Goal: Transaction & Acquisition: Purchase product/service

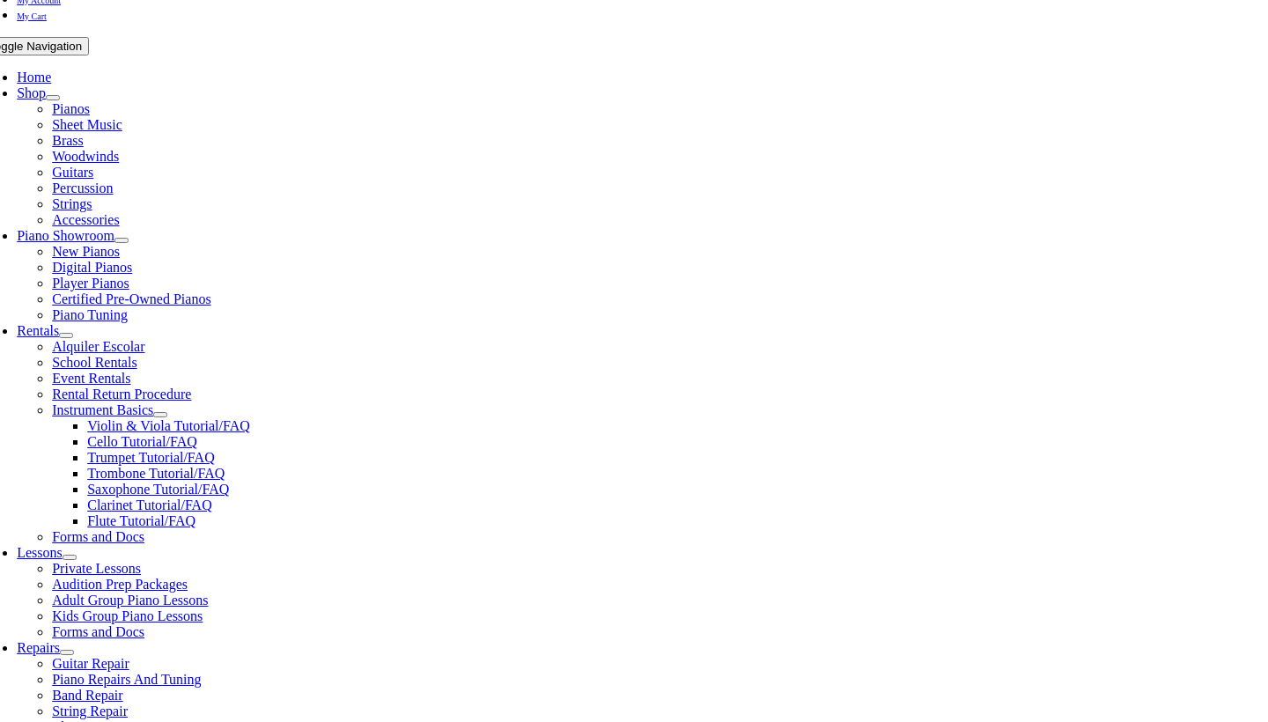
scroll to position [319, 0]
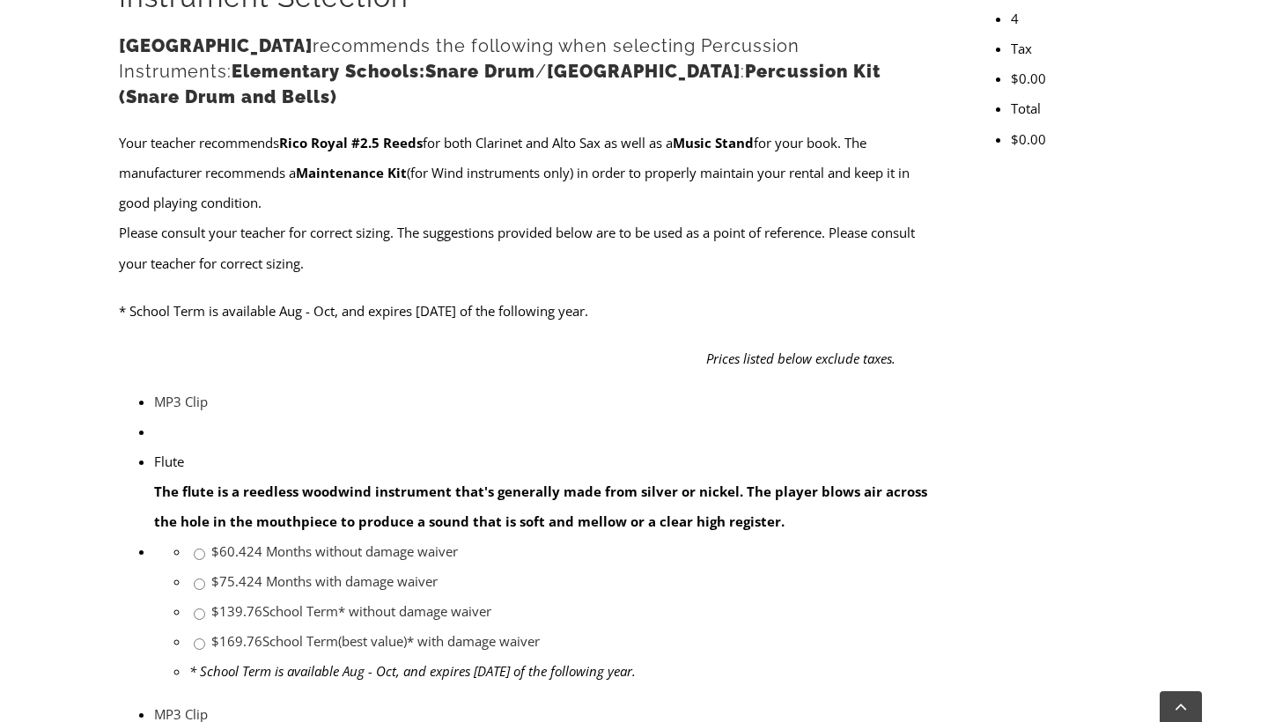
scroll to position [703, 0]
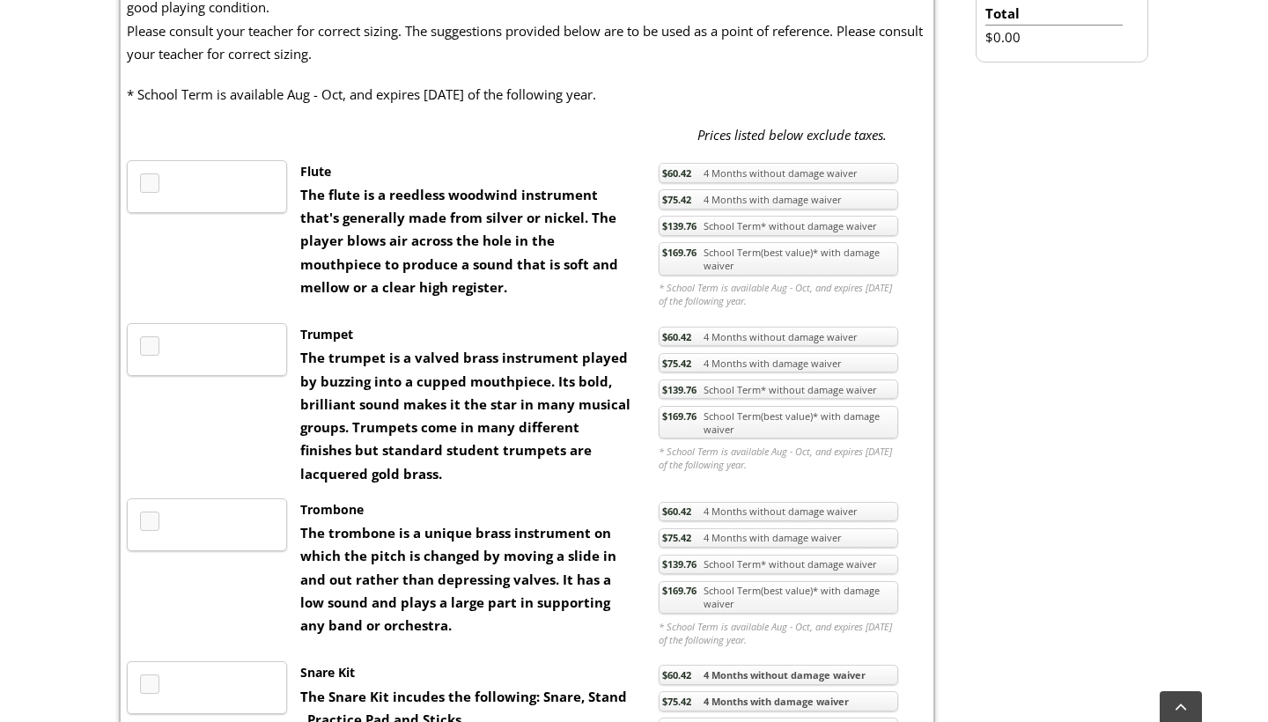
click at [742, 438] on link "$169.76 School Term(best value)* with damage waiver" at bounding box center [778, 422] width 239 height 33
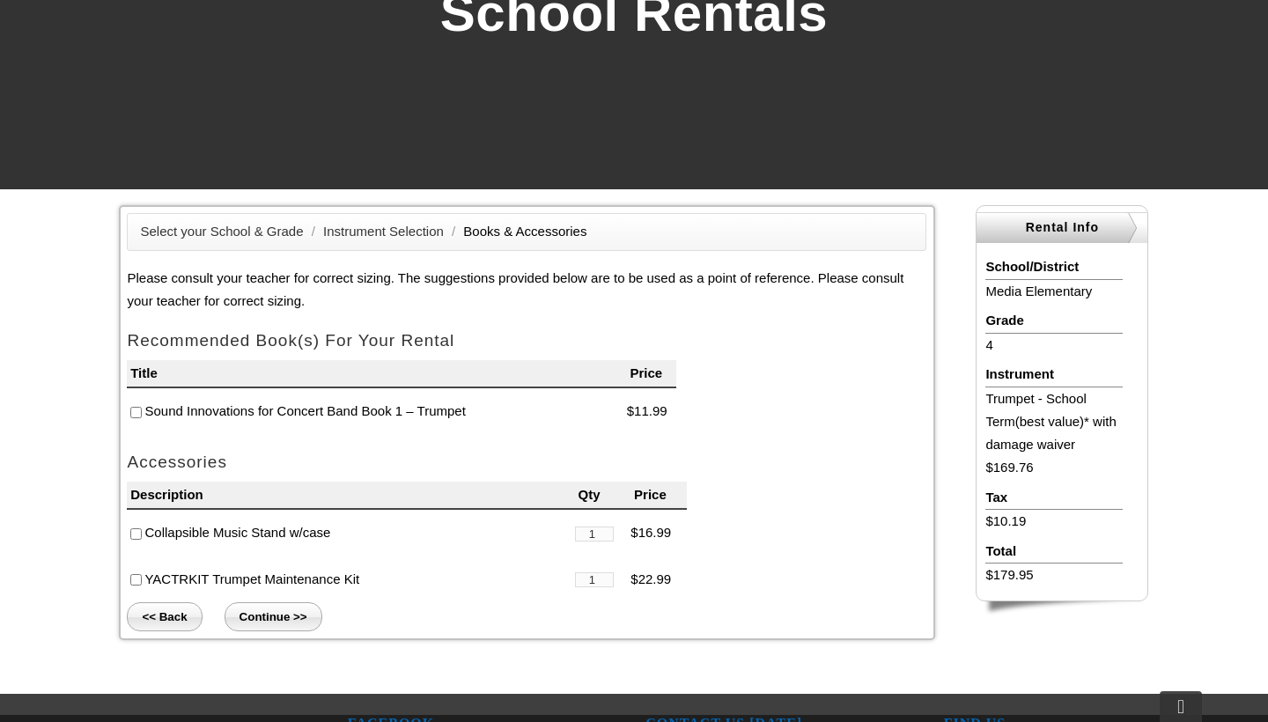
scroll to position [291, 0]
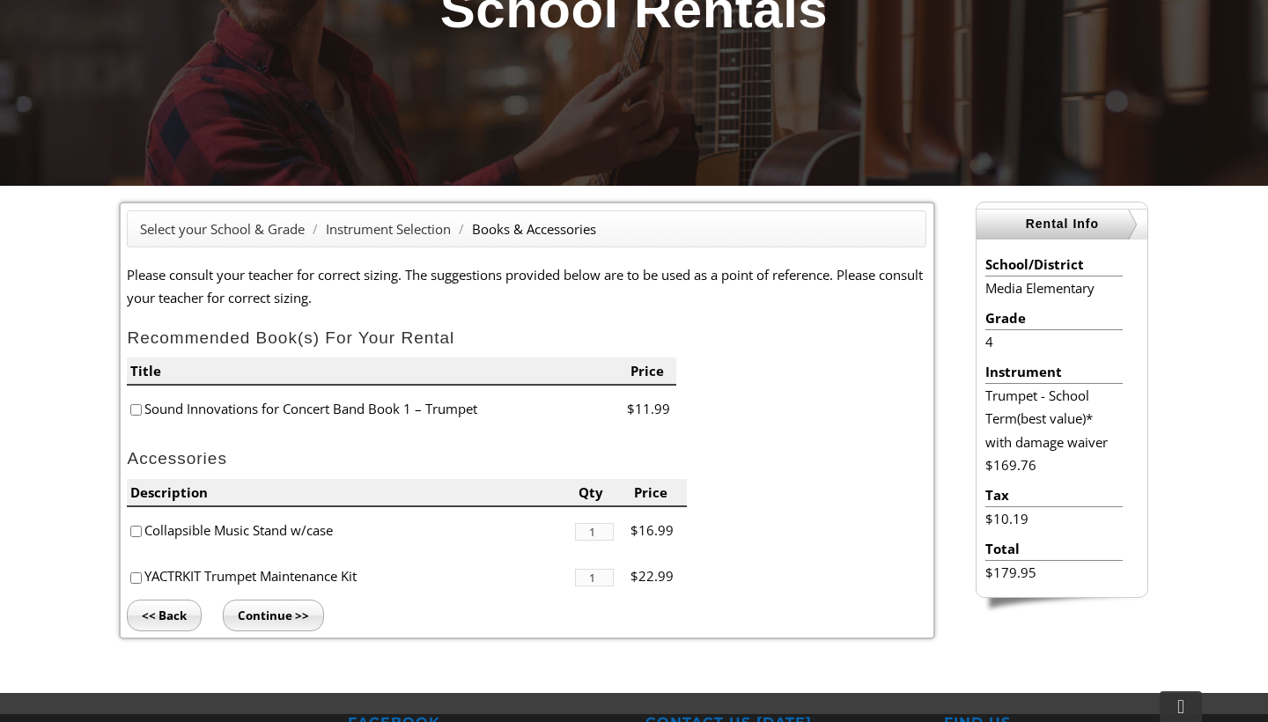
click at [135, 409] on input"] "checkbox" at bounding box center [135, 409] width 11 height 11
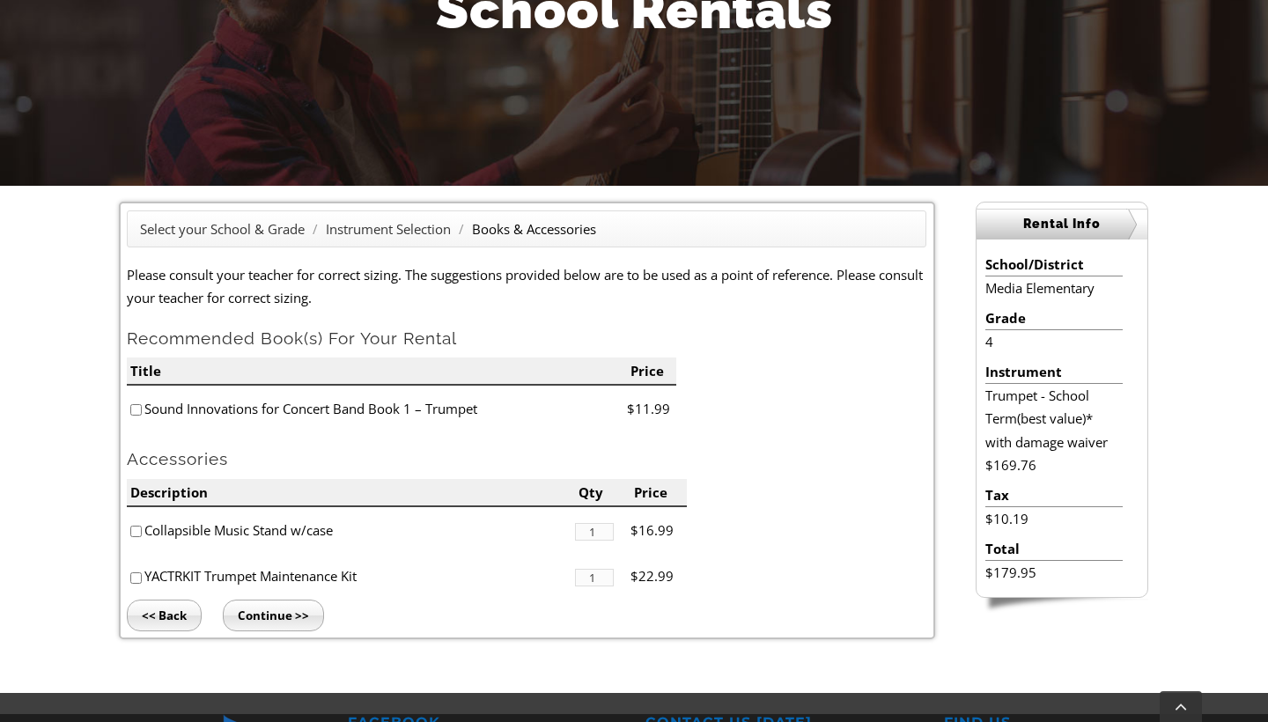
checkbox input"] "true"
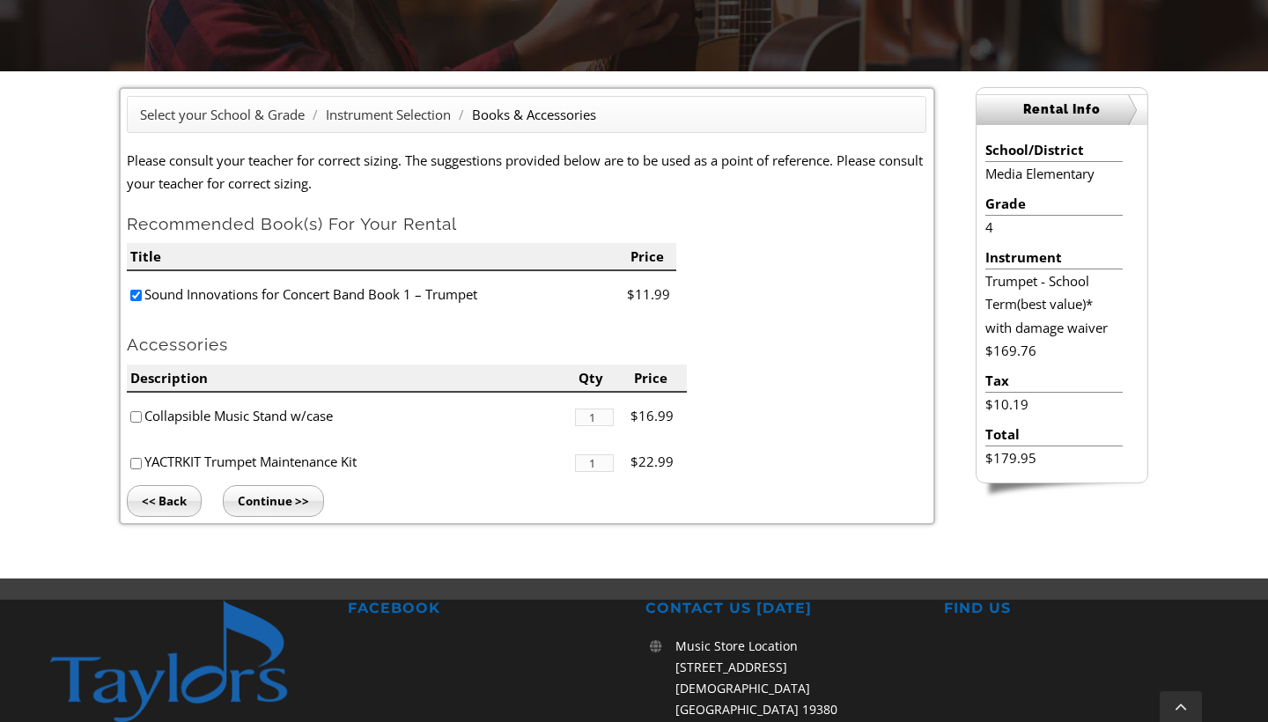
scroll to position [407, 0]
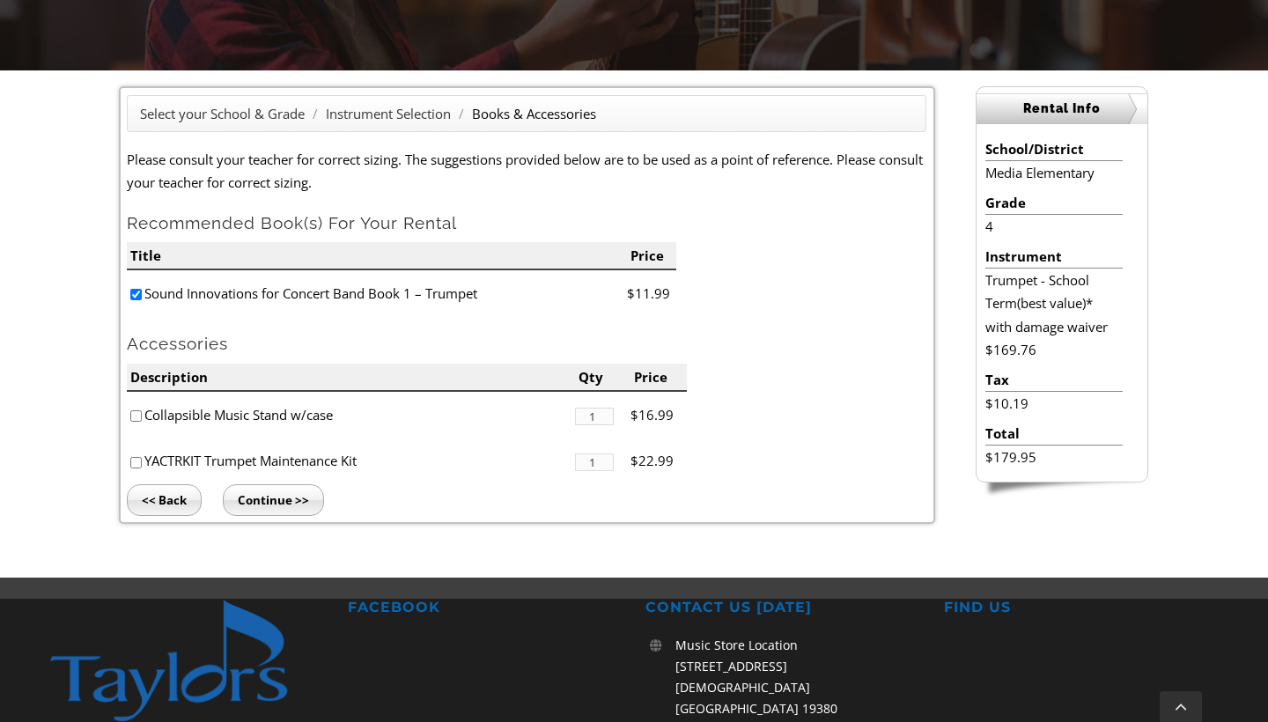
click at [233, 498] on input "Continue >>" at bounding box center [273, 500] width 101 height 32
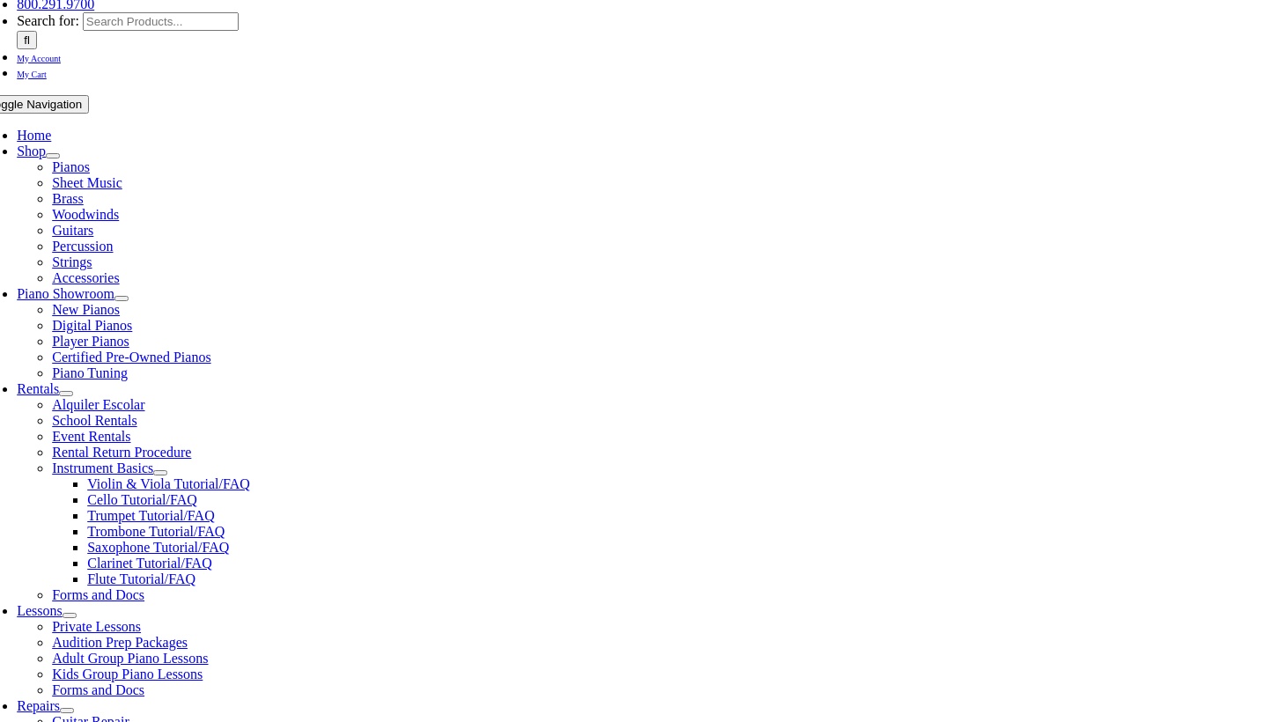
scroll to position [262, 0]
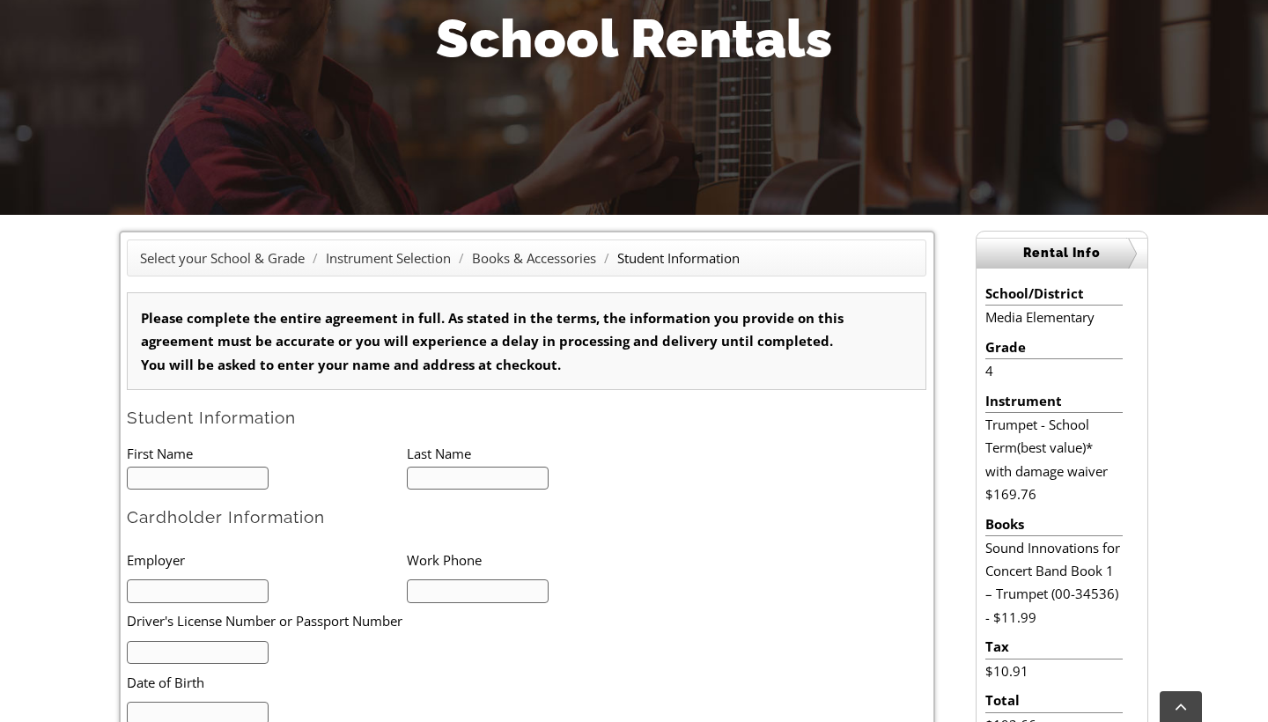
type input "1"
type input "Jaxs"
type input "Jaxson"
type input "Amoroso"
type input "StarkMD Plastic Surgery & Aesthetic Center"
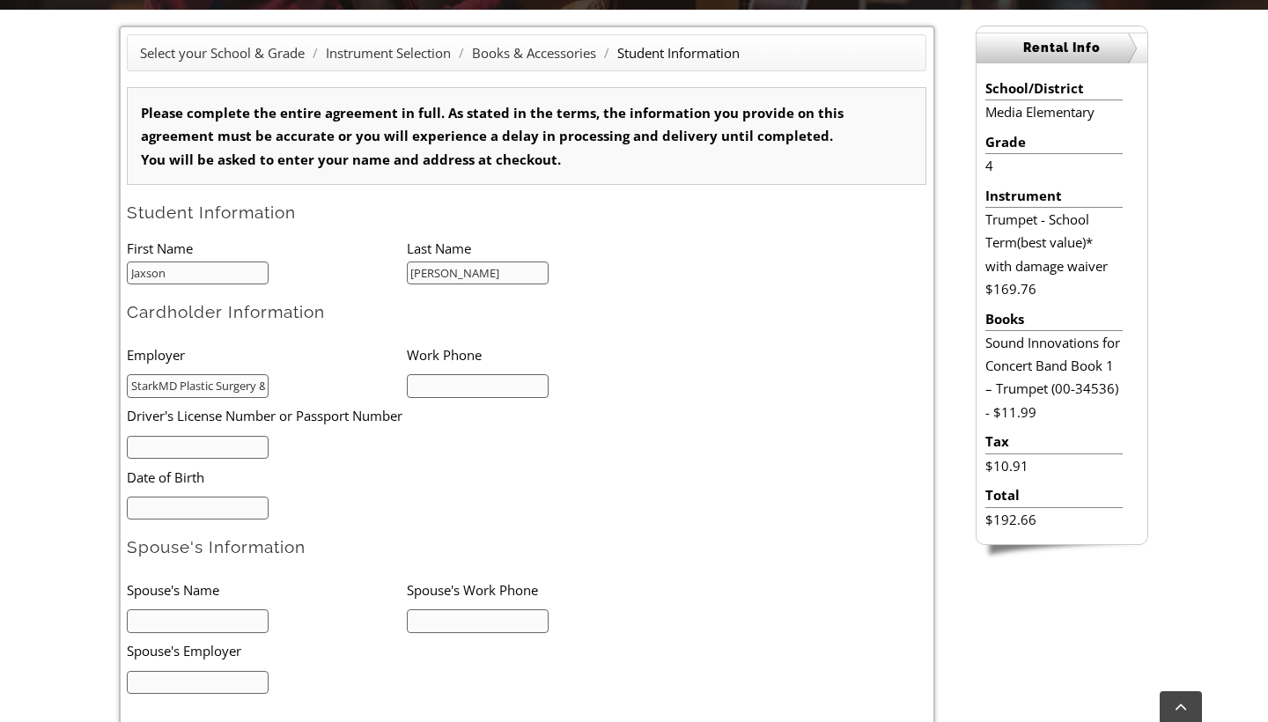
scroll to position [471, 0]
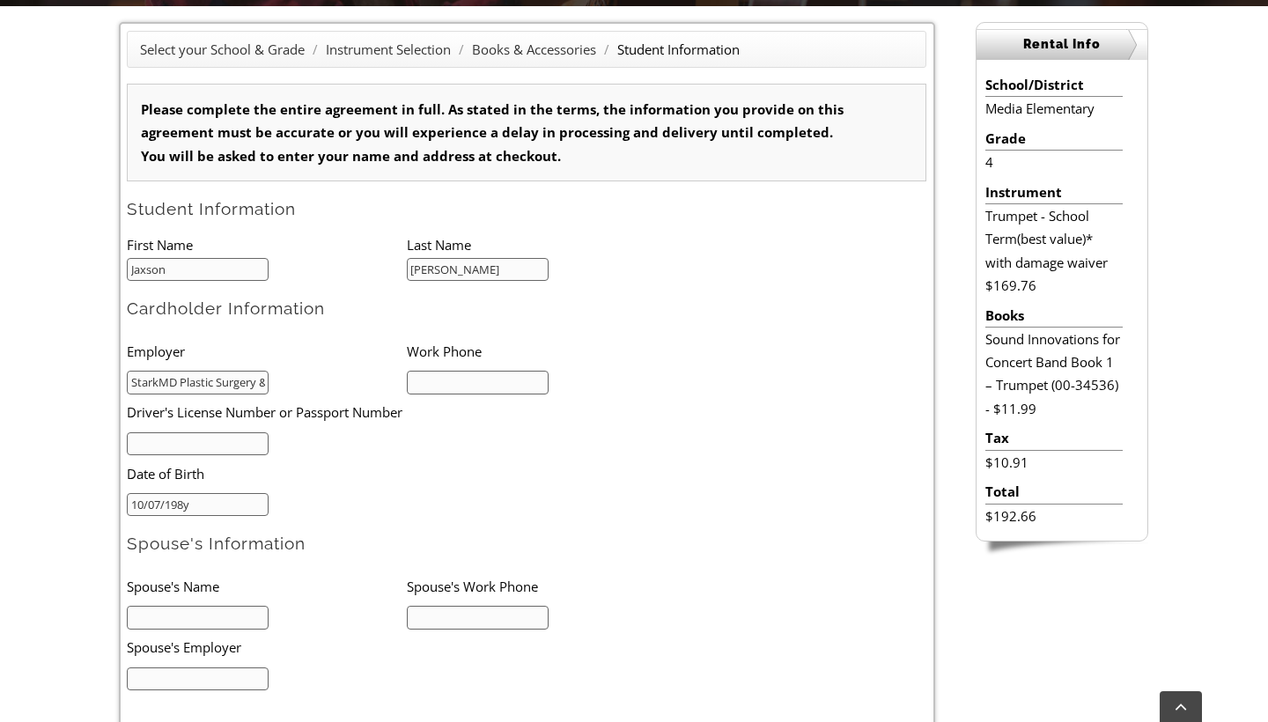
type input "10/07/1982"
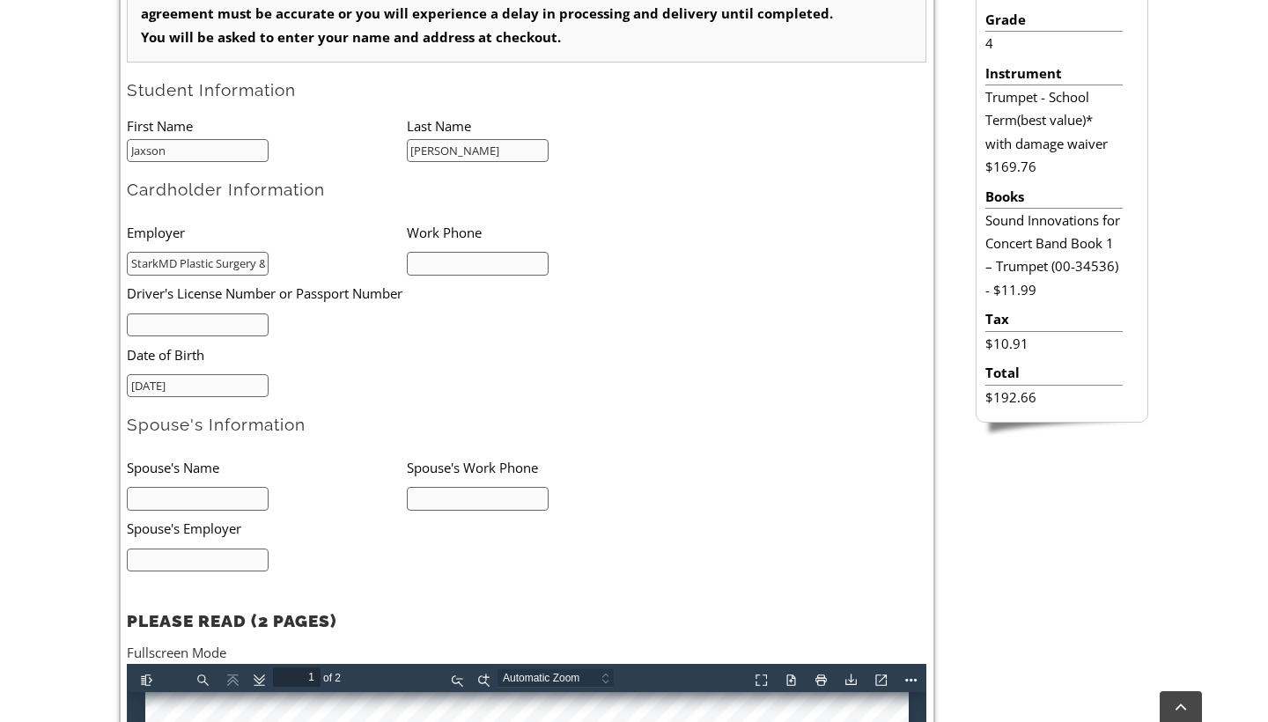
scroll to position [604, 0]
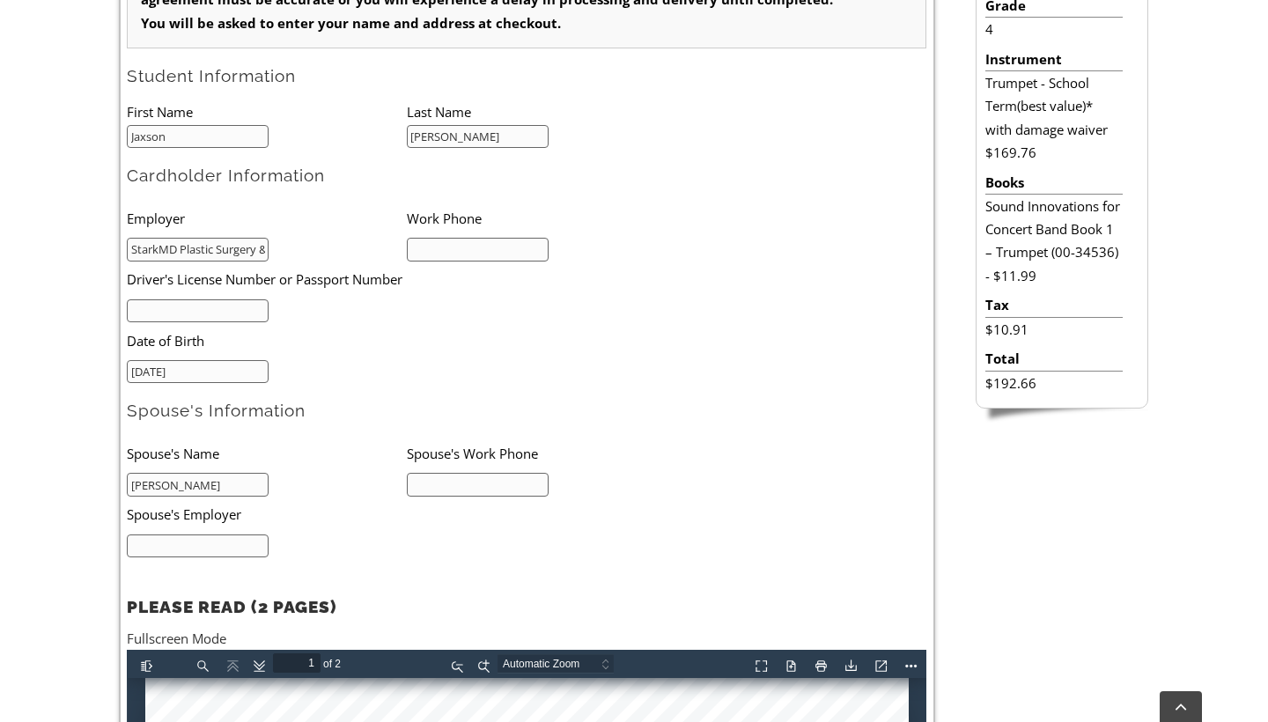
click at [185, 480] on input "Chris" at bounding box center [198, 485] width 142 height 24
type input "Chris Amoroso"
type input "U"
type input "Hospital of the University of Pennsylvania"
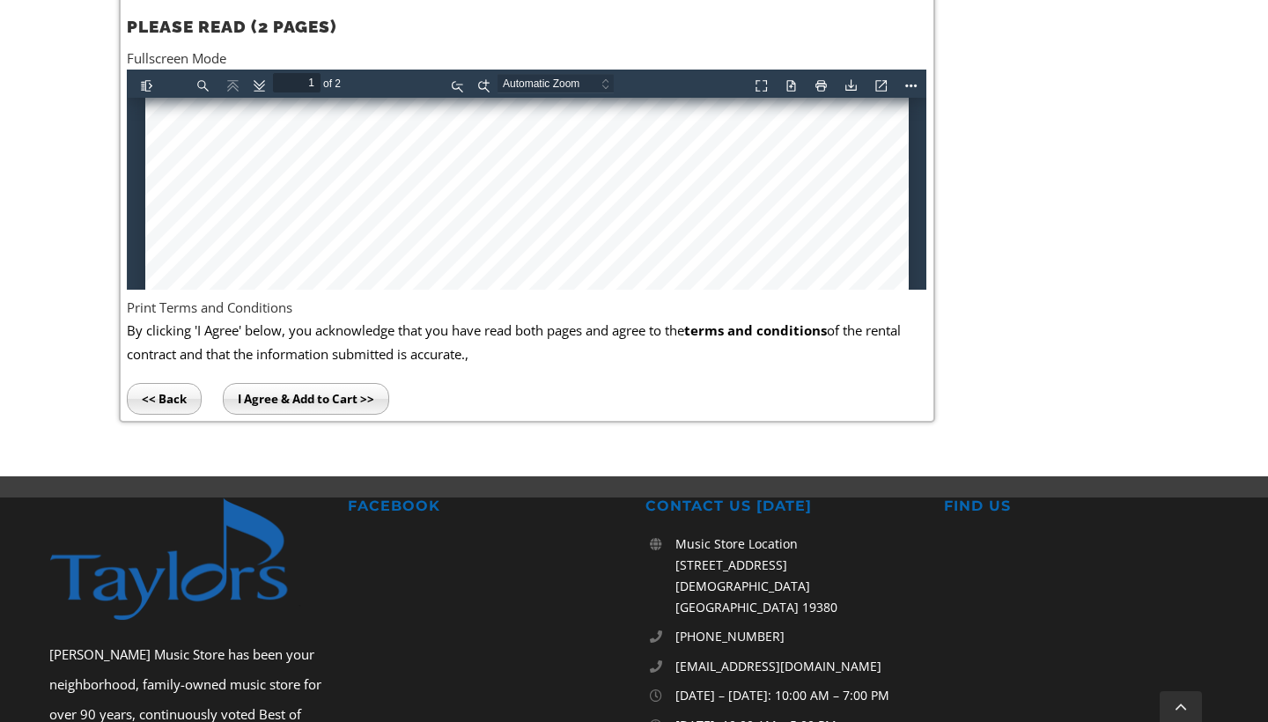
scroll to position [338, 0]
type input "2"
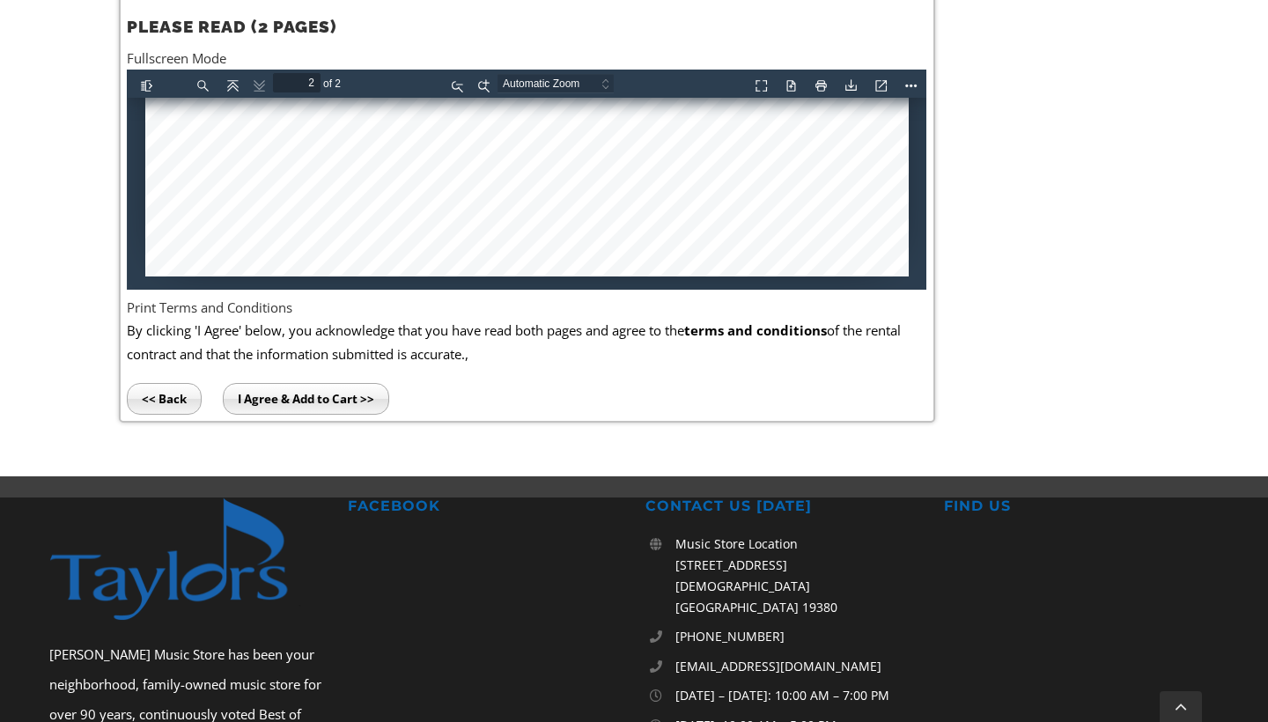
scroll to position [2352, 0]
type input "Hospital of the University of Pennsylvania"
click at [319, 386] on input "I Agree & Add to Cart >>" at bounding box center [306, 399] width 166 height 32
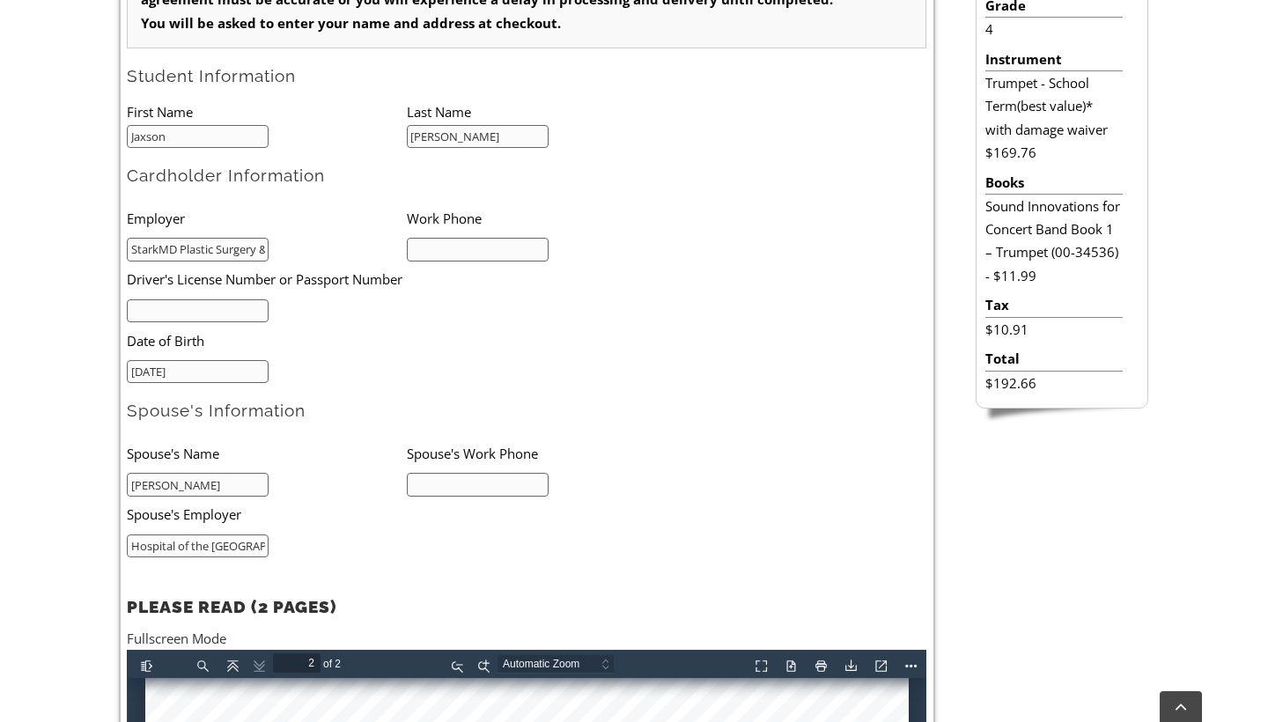
scroll to position [600, 0]
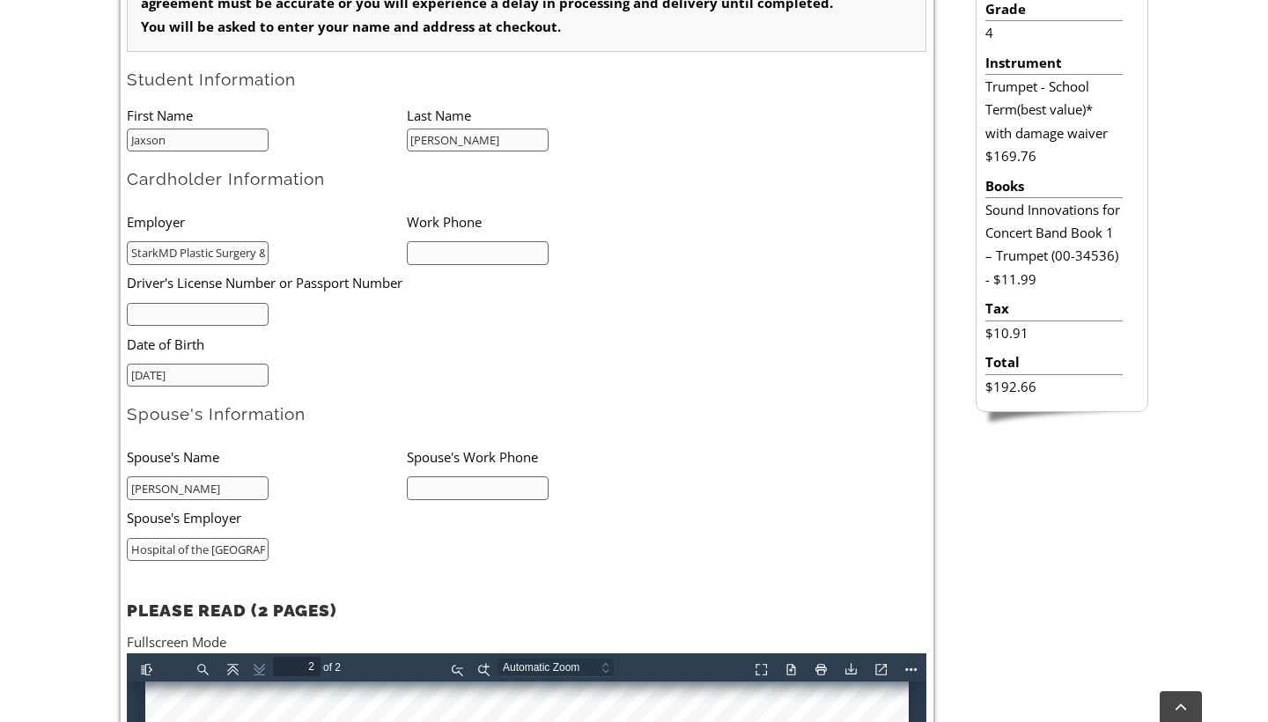
click at [478, 265] on li "Driver's License Number or Passport Number" at bounding box center [379, 283] width 504 height 36
click at [472, 251] on input "text" at bounding box center [478, 253] width 142 height 24
type input "6094107933"
click at [486, 482] on input "text" at bounding box center [478, 488] width 142 height 24
type input "6109053562"
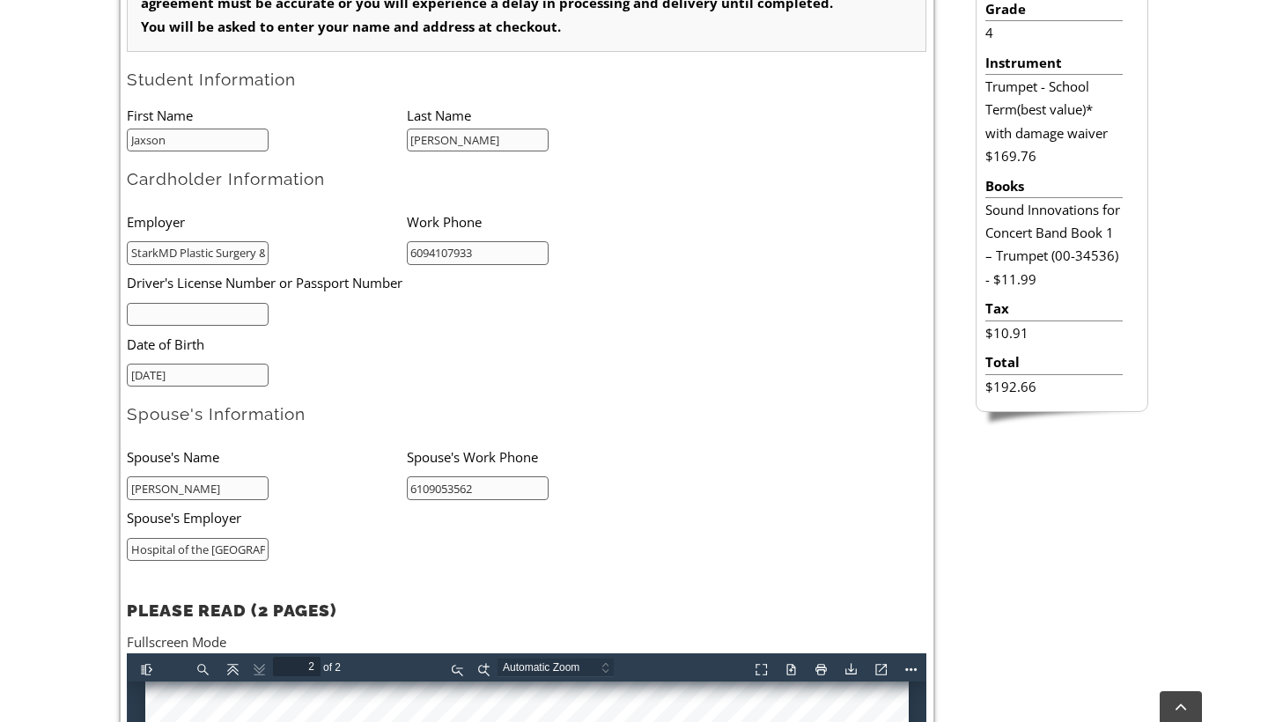
click at [251, 305] on input "text" at bounding box center [198, 315] width 142 height 24
type input "33453807"
click at [565, 302] on ul "Employer Work Phone StarkMD Plastic Surgery & Aesthetic Center 6094107933 Drive…" at bounding box center [406, 294] width 559 height 183
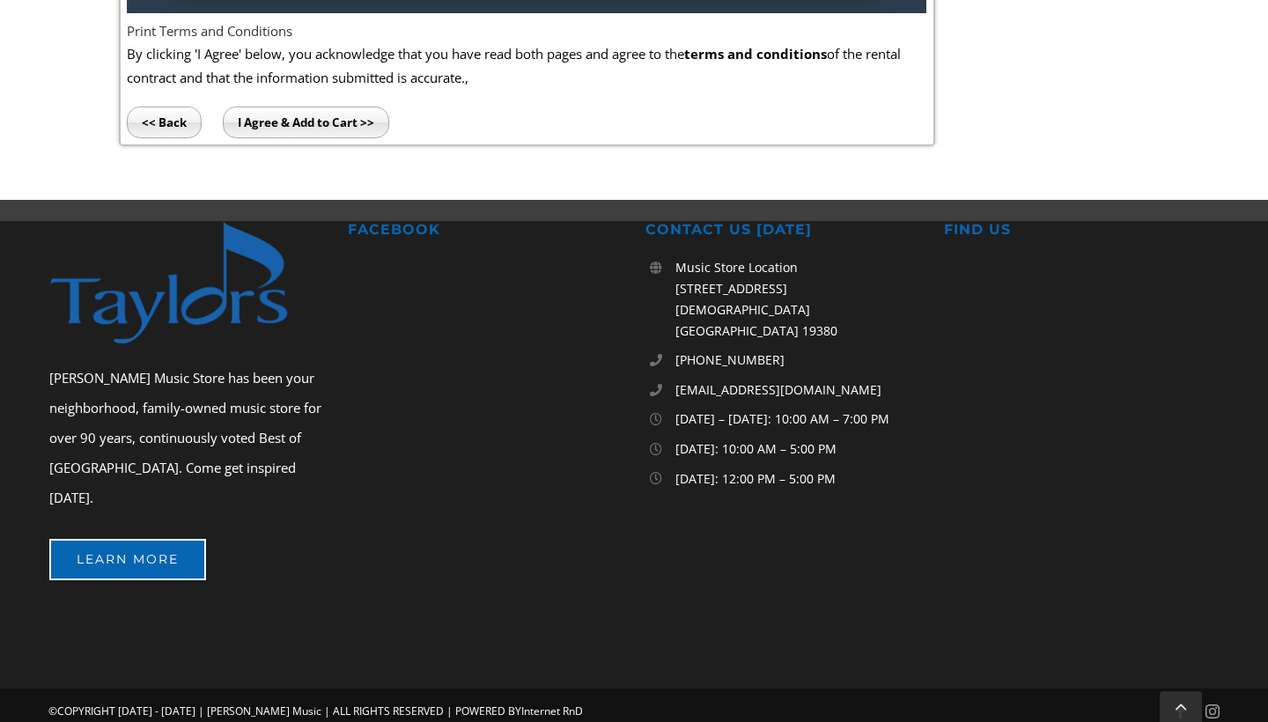
scroll to position [1459, 0]
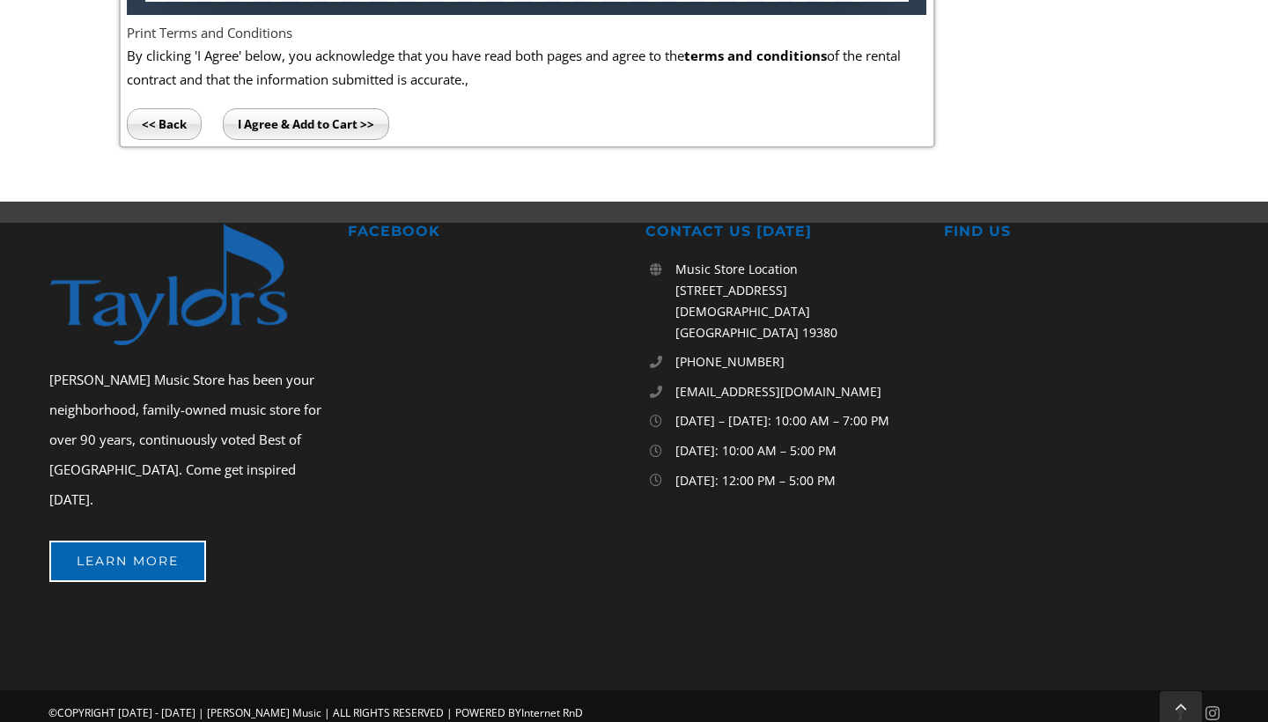
click at [332, 109] on input "I Agree & Add to Cart >>" at bounding box center [306, 124] width 166 height 32
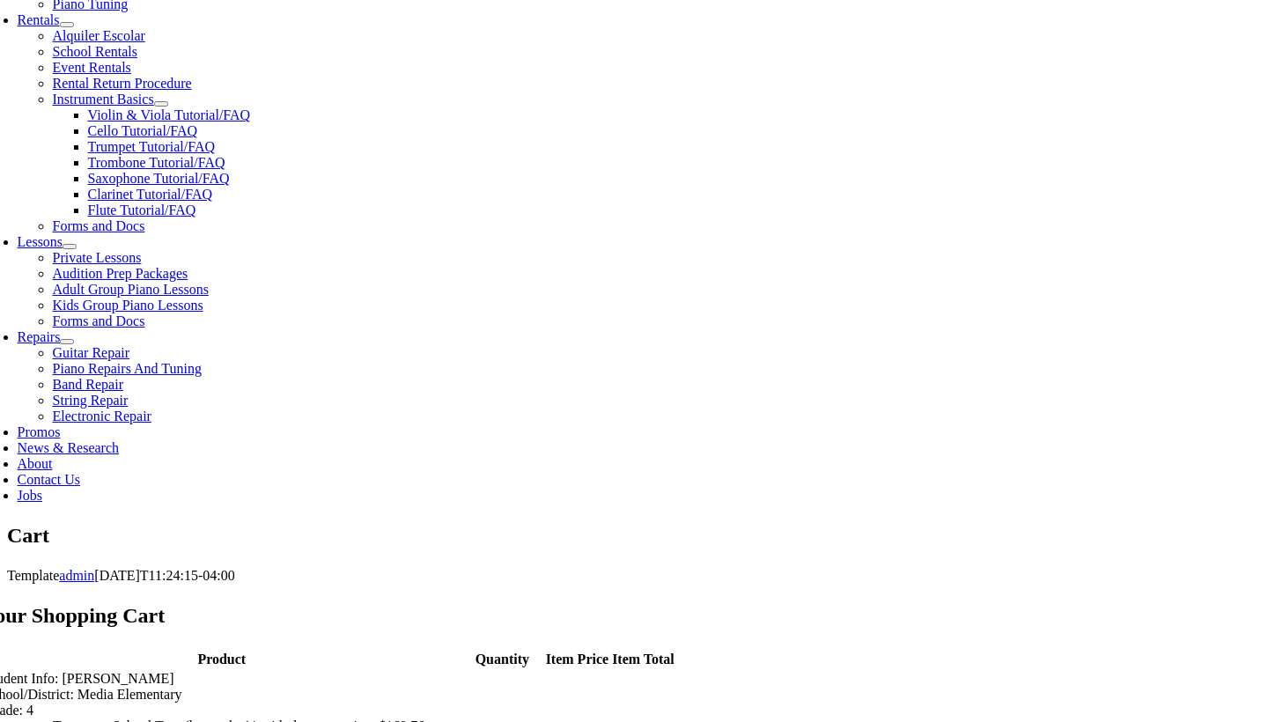
scroll to position [627, 0]
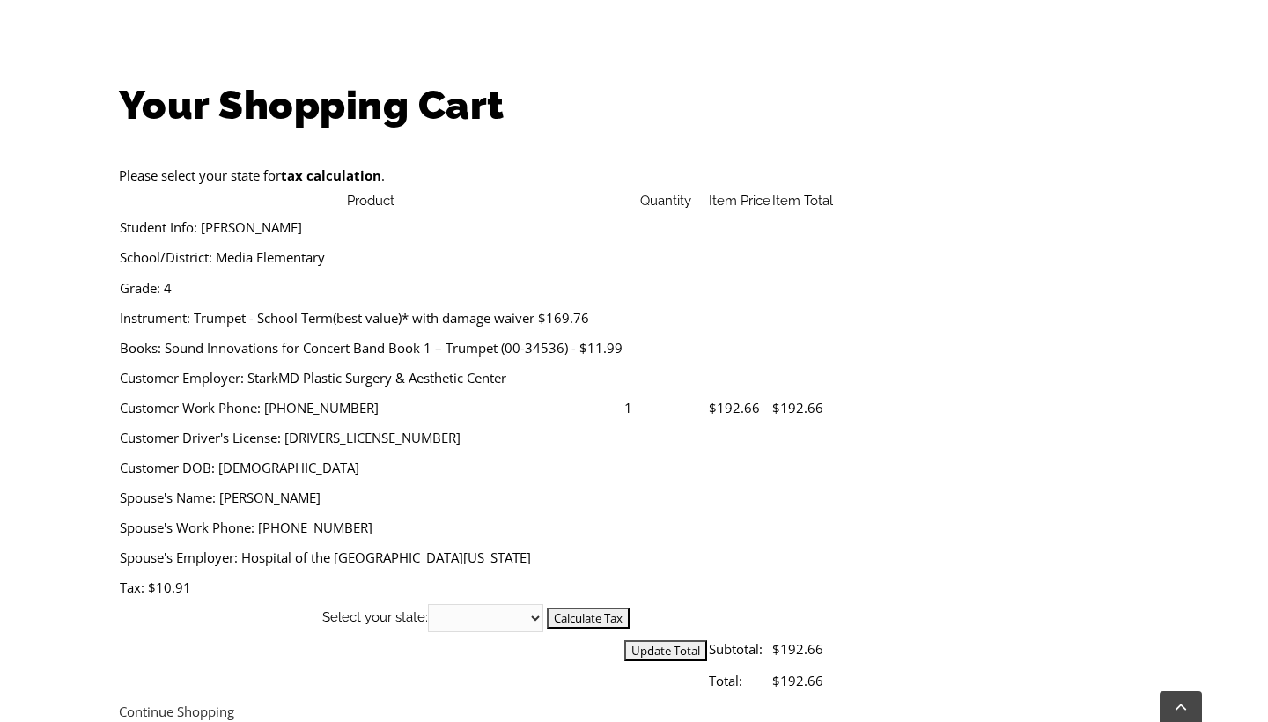
scroll to position [589, 0]
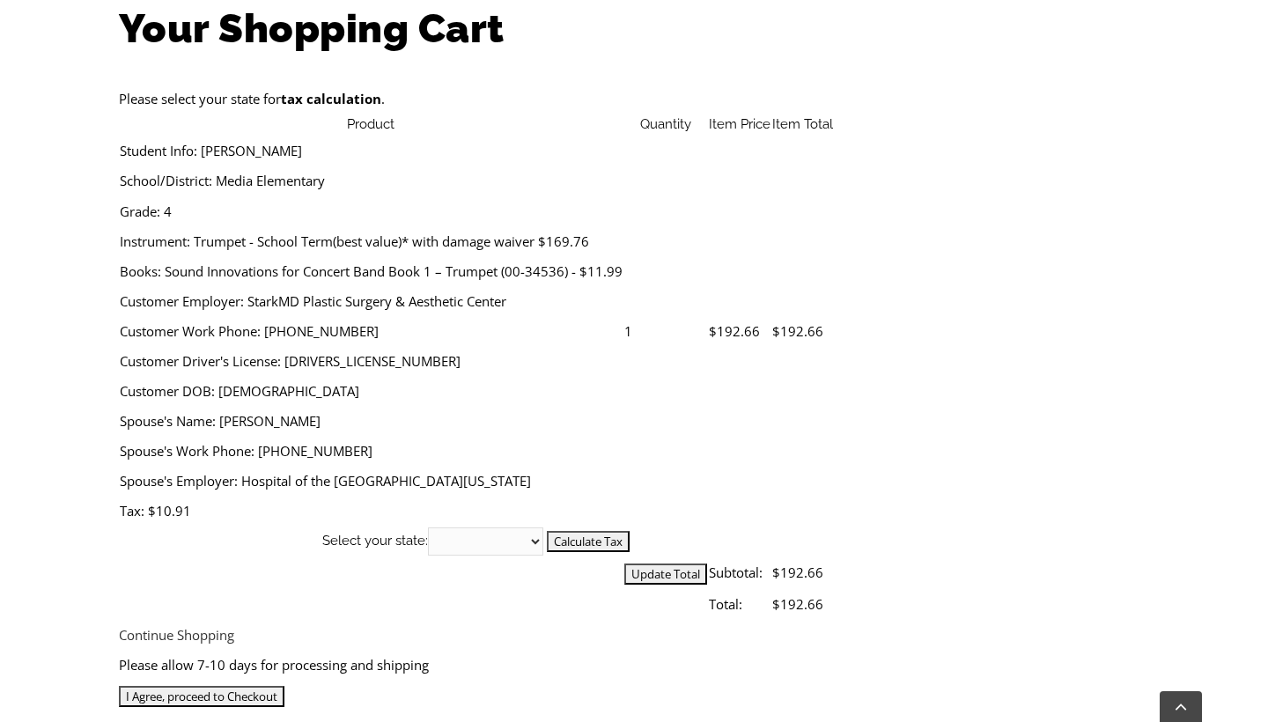
select select "PA"
click at [629, 531] on input "Calculate Tax" at bounding box center [588, 541] width 83 height 21
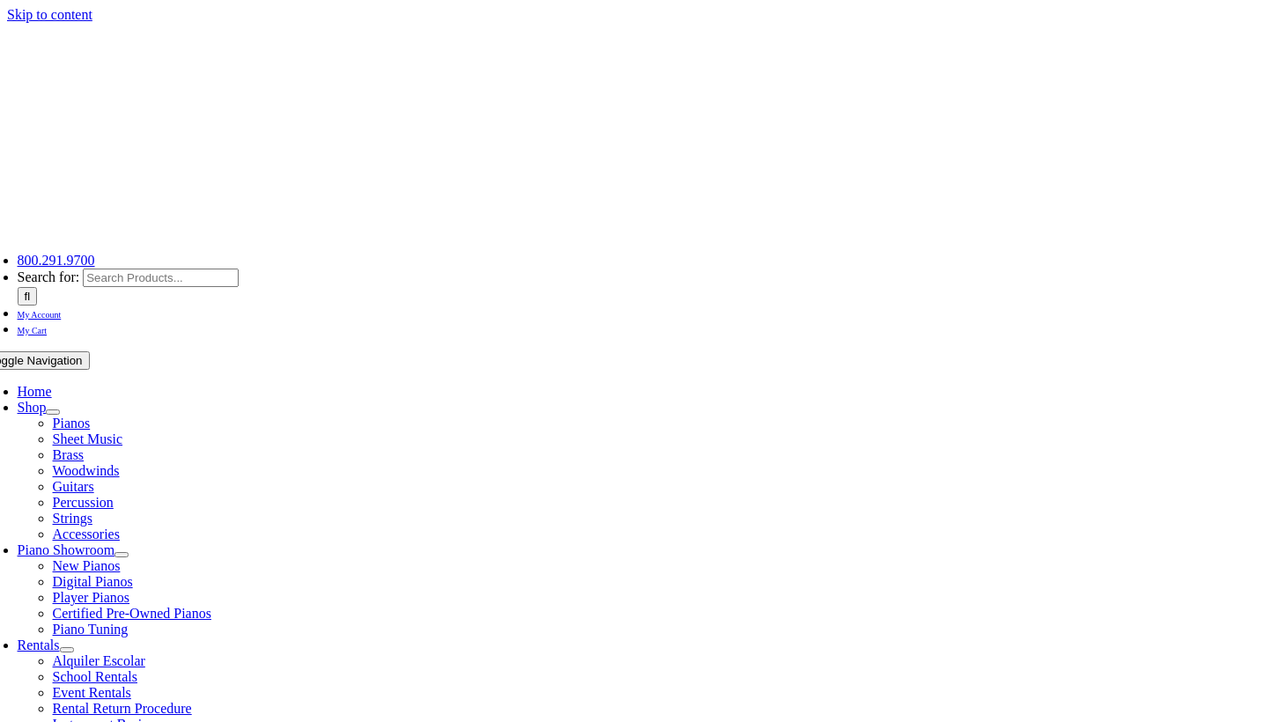
select select "PA"
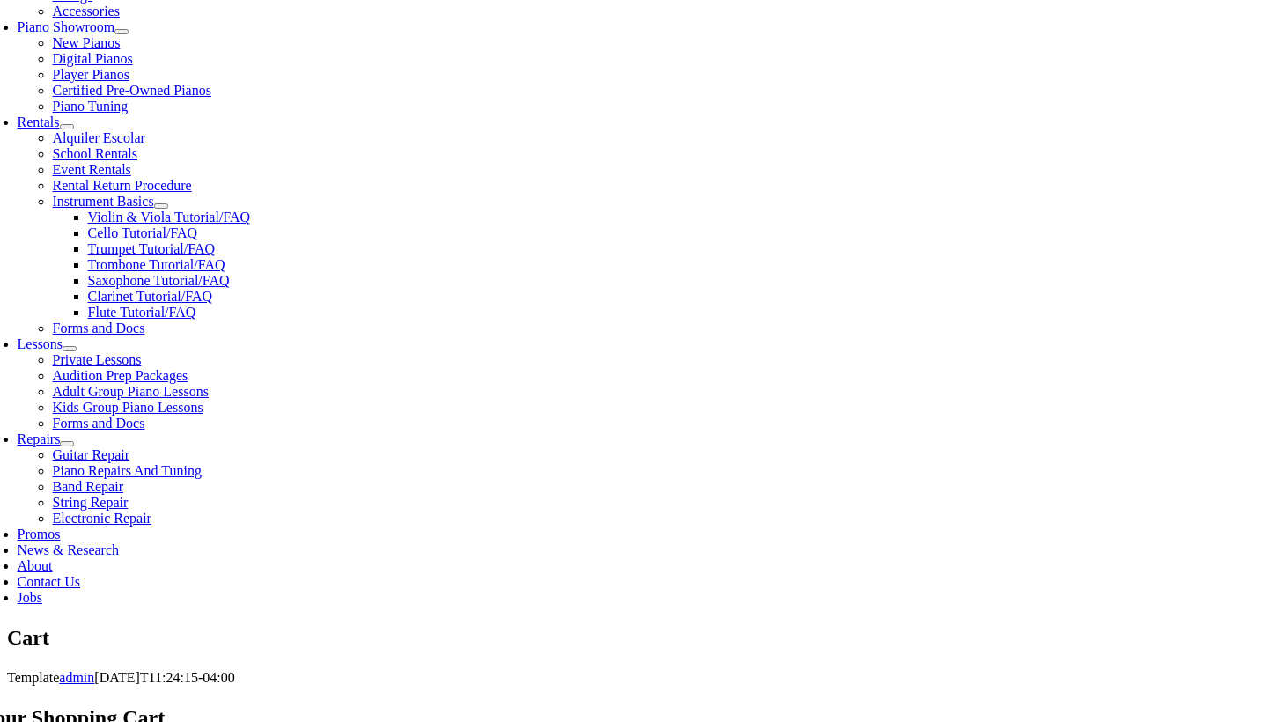
scroll to position [551, 0]
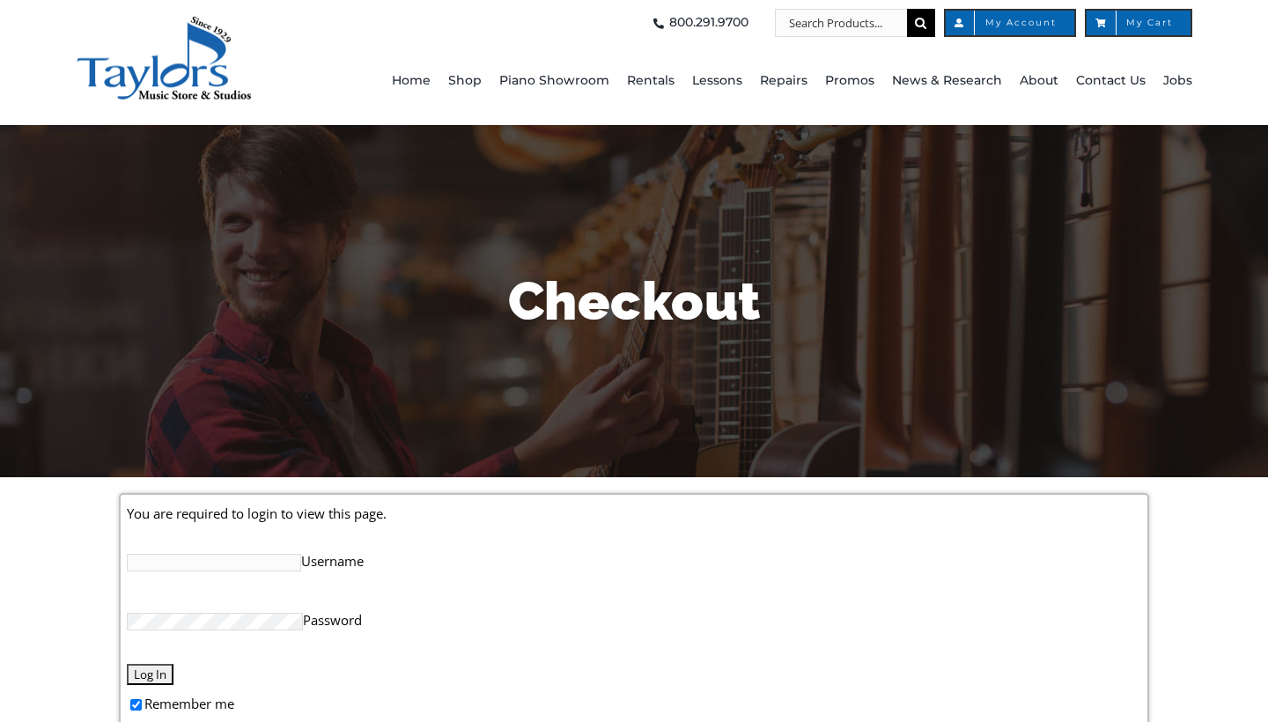
type input "[PERSON_NAME][EMAIL_ADDRESS][DOMAIN_NAME]"
click at [147, 673] on input "Log In" at bounding box center [150, 674] width 47 height 21
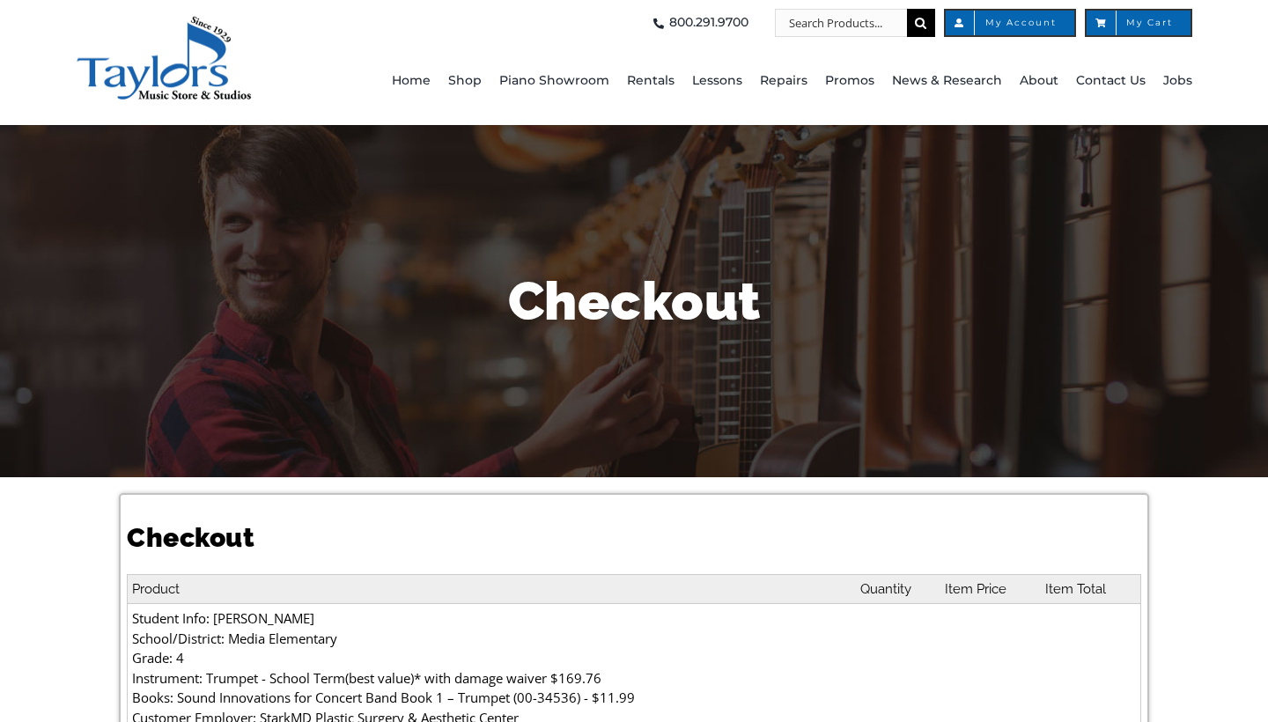
select select
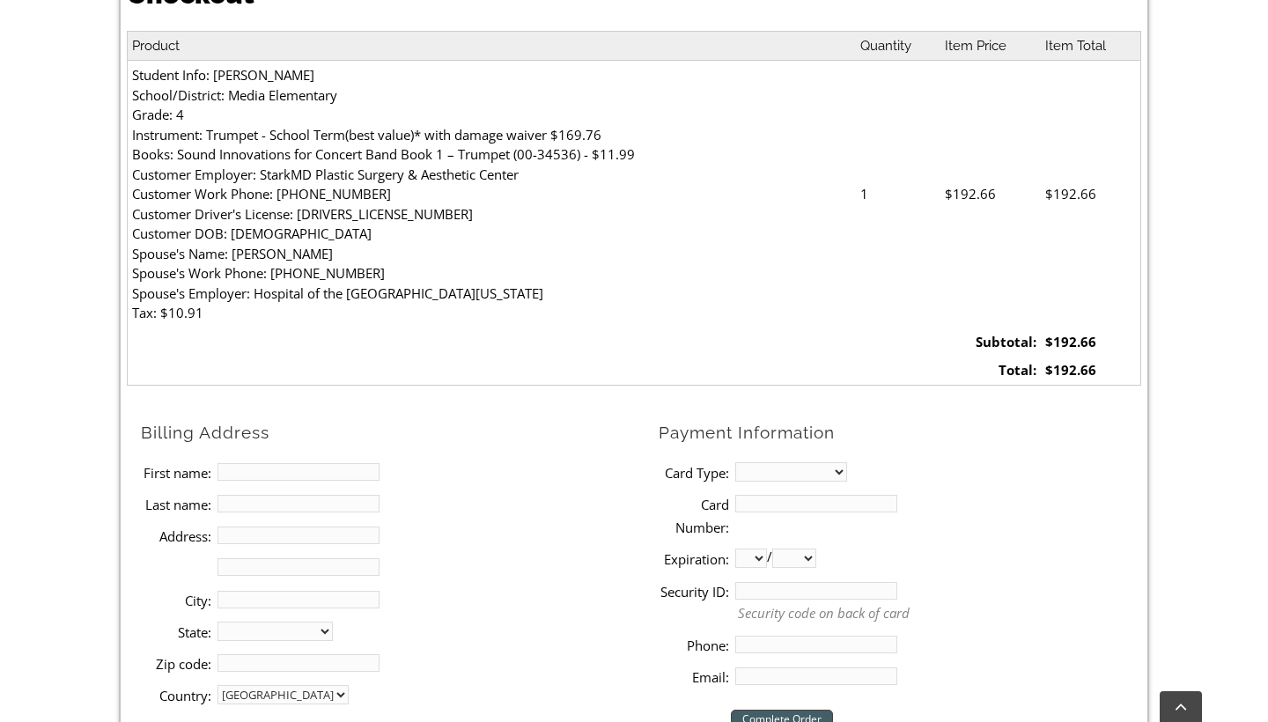
scroll to position [545, 0]
type input "[PERSON_NAME]"
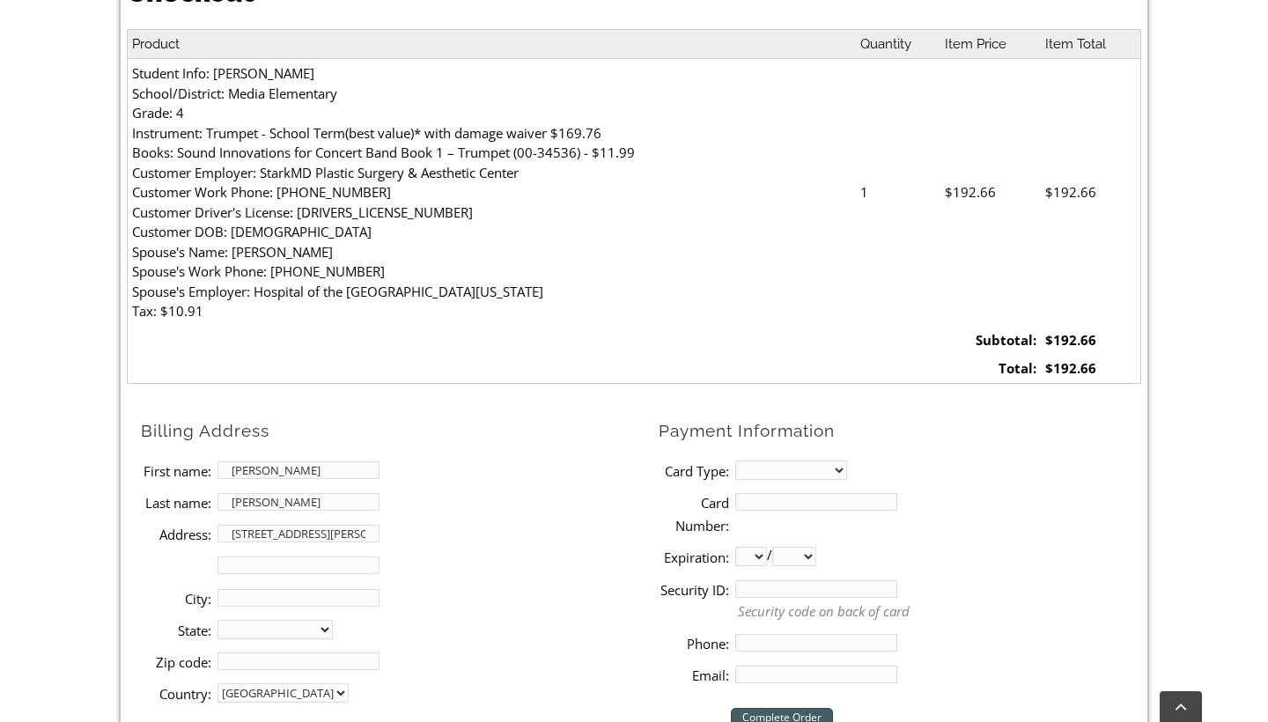
type input "[STREET_ADDRESS][PERSON_NAME]"
type input "Media"
select select "PA"
type input "19063"
select select "visa"
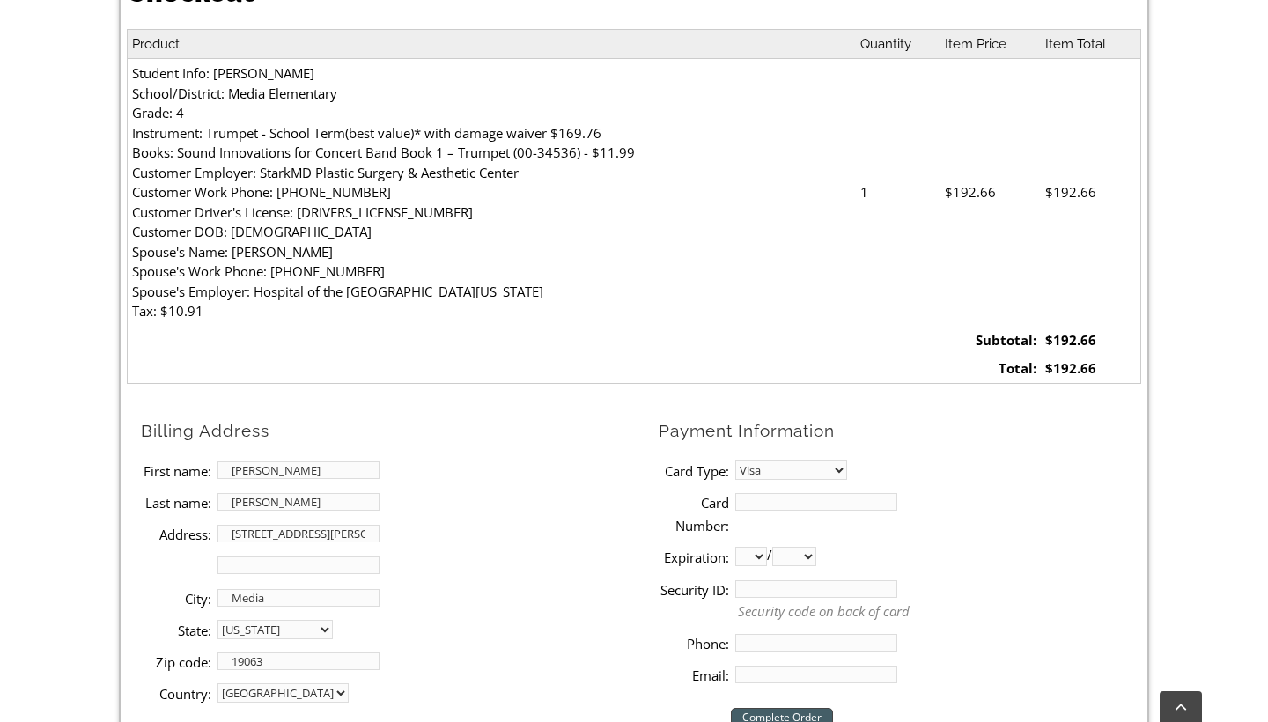
click at [753, 499] on input "Card Number:" at bounding box center [816, 502] width 162 height 18
type input "[CREDIT_CARD_NUMBER]"
select select "05"
select select "2029"
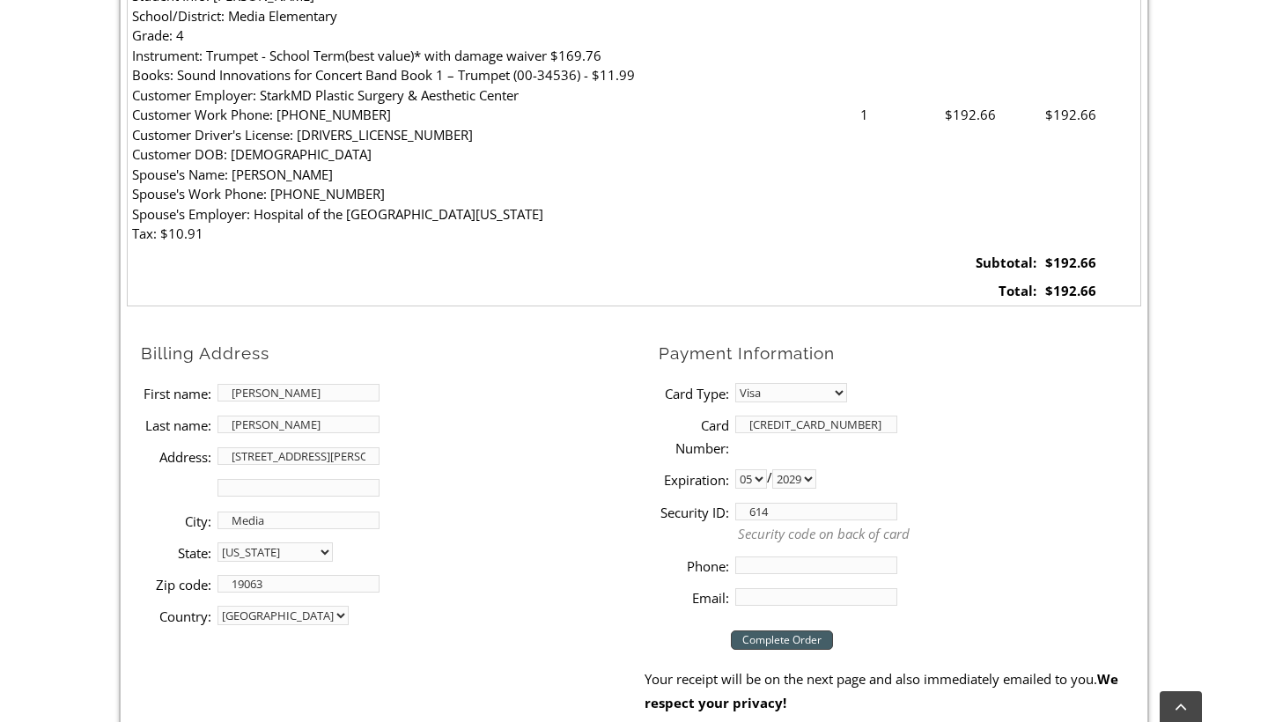
scroll to position [624, 0]
type input "614"
click at [850, 559] on input "Phone:" at bounding box center [816, 564] width 162 height 18
type input "6094107933"
type input "sh"
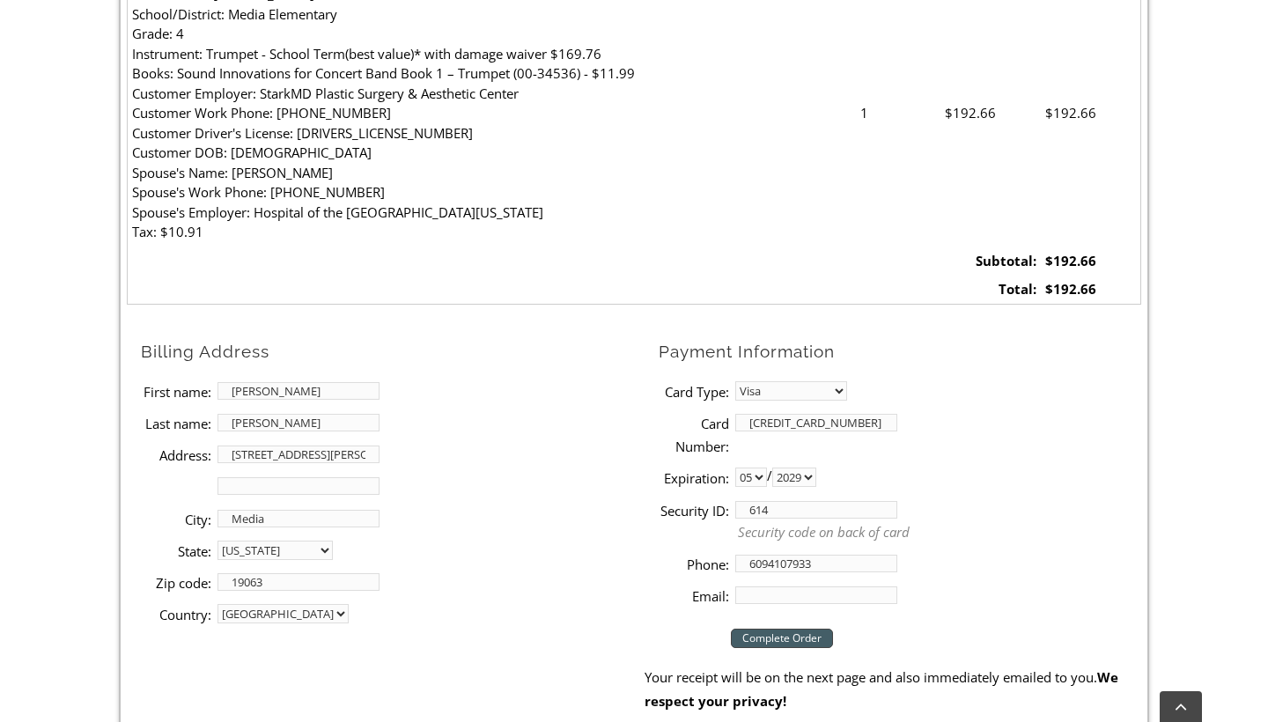
type input "[PERSON_NAME][EMAIL_ADDRESS][DOMAIN_NAME]"
click at [594, 645] on form "Billing Address First name: [PERSON_NAME] Last name: [PERSON_NAME] Address: [ST…" at bounding box center [633, 525] width 1013 height 374
click at [781, 633] on input "Complete Order" at bounding box center [782, 638] width 102 height 19
